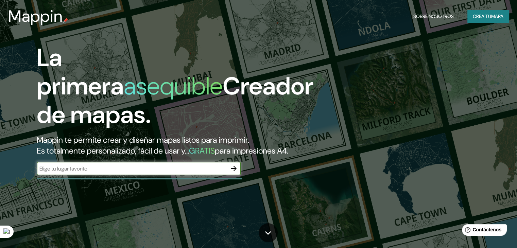
click at [479, 15] on font "Crea tu" at bounding box center [482, 16] width 18 height 6
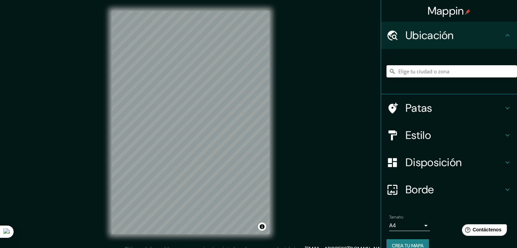
click at [435, 72] on input "Elige tu ciudad o zona" at bounding box center [452, 71] width 131 height 12
click at [423, 76] on input "[GEOGRAPHIC_DATA]" at bounding box center [452, 71] width 131 height 12
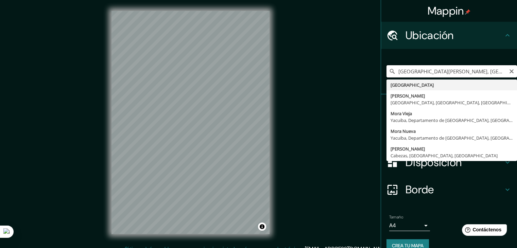
click at [406, 72] on input "[GEOGRAPHIC_DATA][PERSON_NAME], [GEOGRAPHIC_DATA], [GEOGRAPHIC_DATA] - [GEOGRAP…" at bounding box center [452, 71] width 131 height 12
drag, startPoint x: 394, startPoint y: 72, endPoint x: 506, endPoint y: 85, distance: 112.9
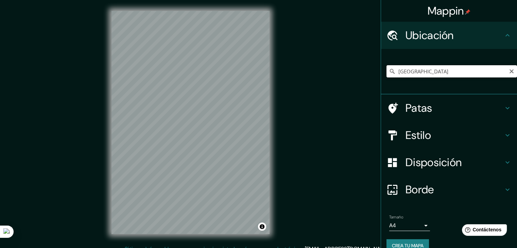
click at [420, 74] on input "[GEOGRAPHIC_DATA]" at bounding box center [452, 71] width 131 height 12
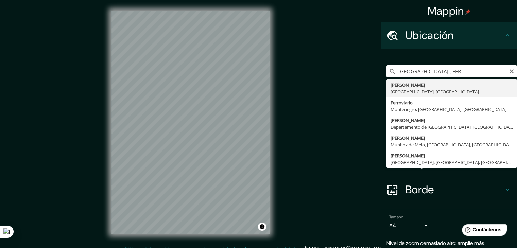
type input "[PERSON_NAME], [GEOGRAPHIC_DATA], [GEOGRAPHIC_DATA]"
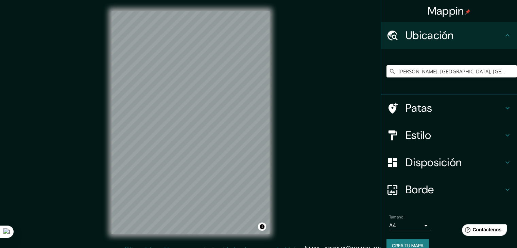
click at [406, 134] on font "Estilo" at bounding box center [419, 135] width 26 height 14
